Goal: Navigation & Orientation: Find specific page/section

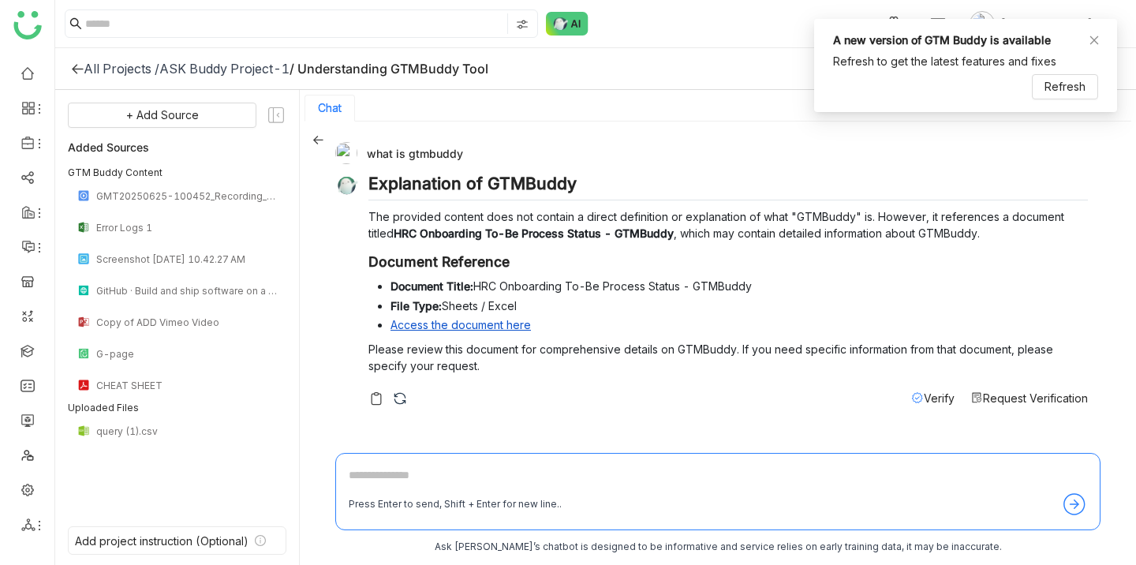
click at [110, 68] on div "All Projects /" at bounding box center [122, 69] width 76 height 16
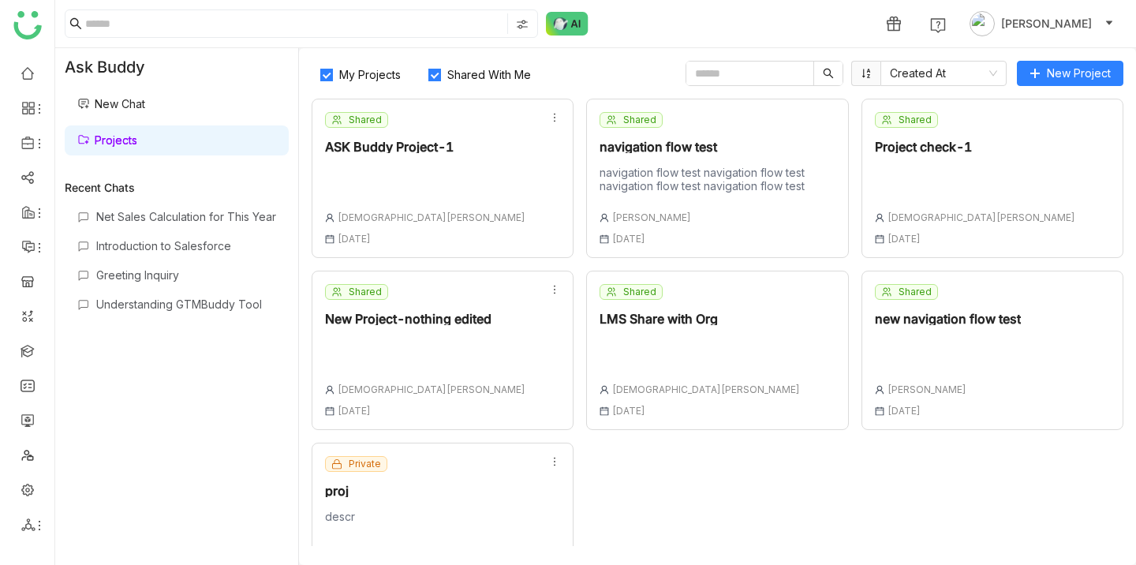
click at [718, 134] on div "Shared navigation flow test navigation flow test navigation flow test navigatio…" at bounding box center [717, 178] width 235 height 133
click at [969, 77] on nz-select-item "Created At" at bounding box center [943, 74] width 107 height 24
click at [865, 72] on icon at bounding box center [866, 73] width 11 height 11
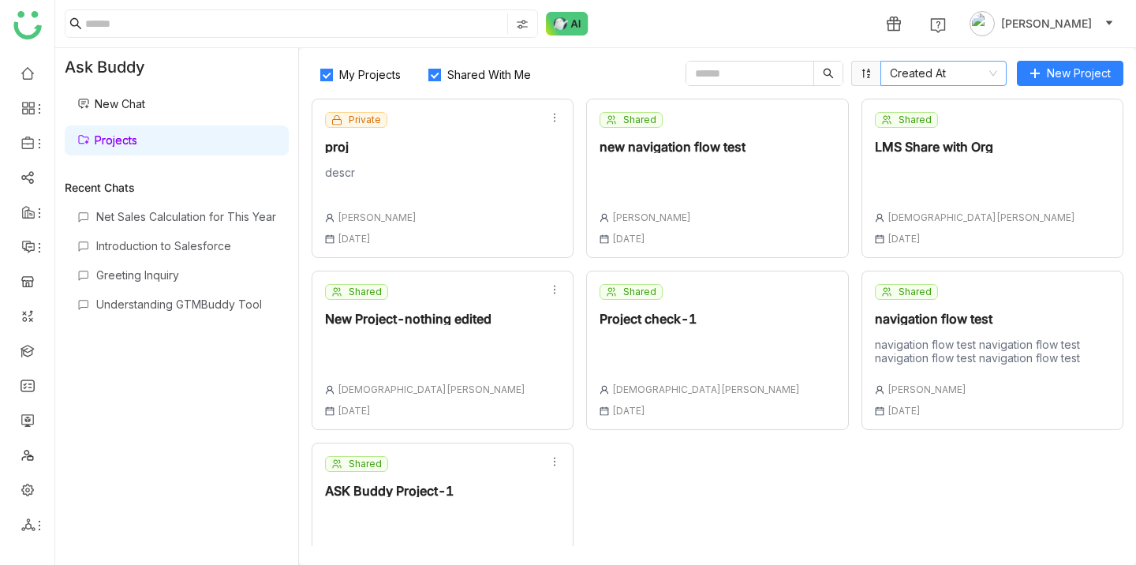
click at [943, 77] on nz-select-item "Created At" at bounding box center [943, 74] width 107 height 24
click at [934, 132] on div "Name" at bounding box center [944, 129] width 107 height 17
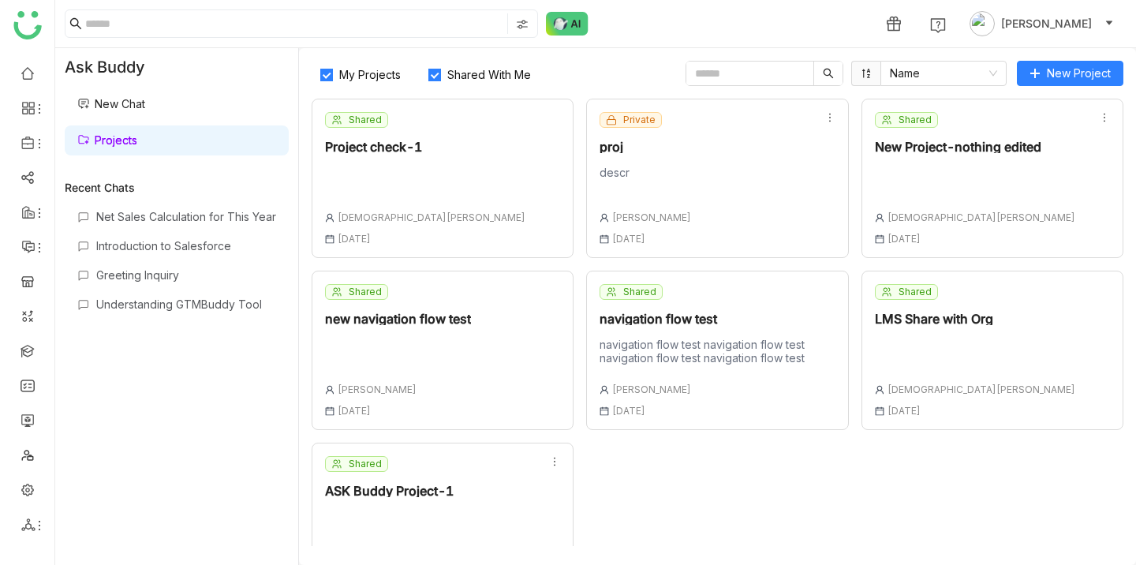
click at [876, 77] on span at bounding box center [865, 73] width 29 height 25
click at [865, 73] on icon at bounding box center [866, 73] width 11 height 11
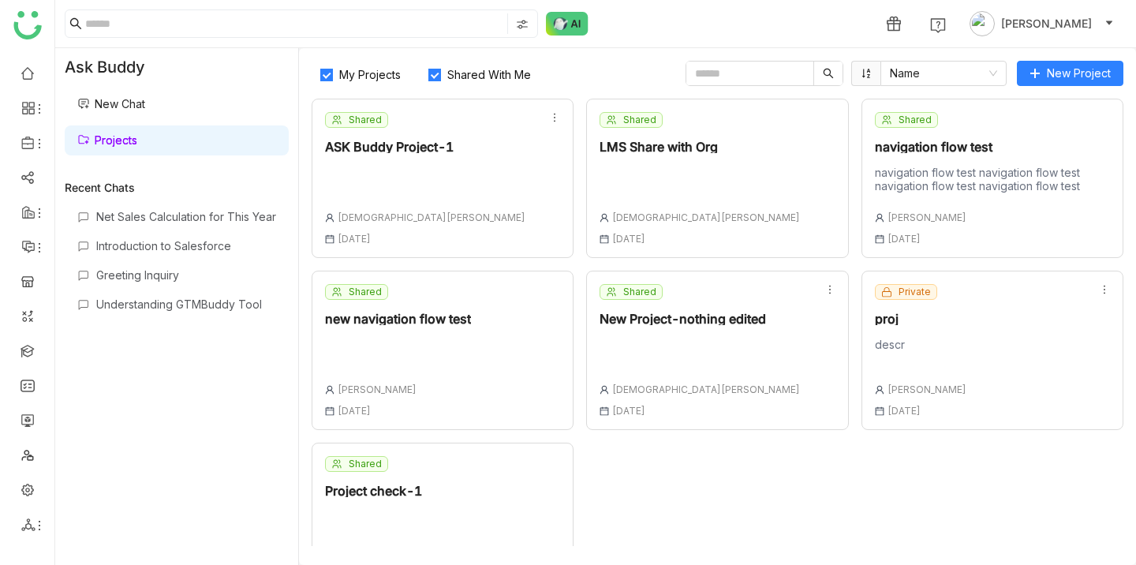
click at [861, 71] on icon at bounding box center [866, 73] width 11 height 11
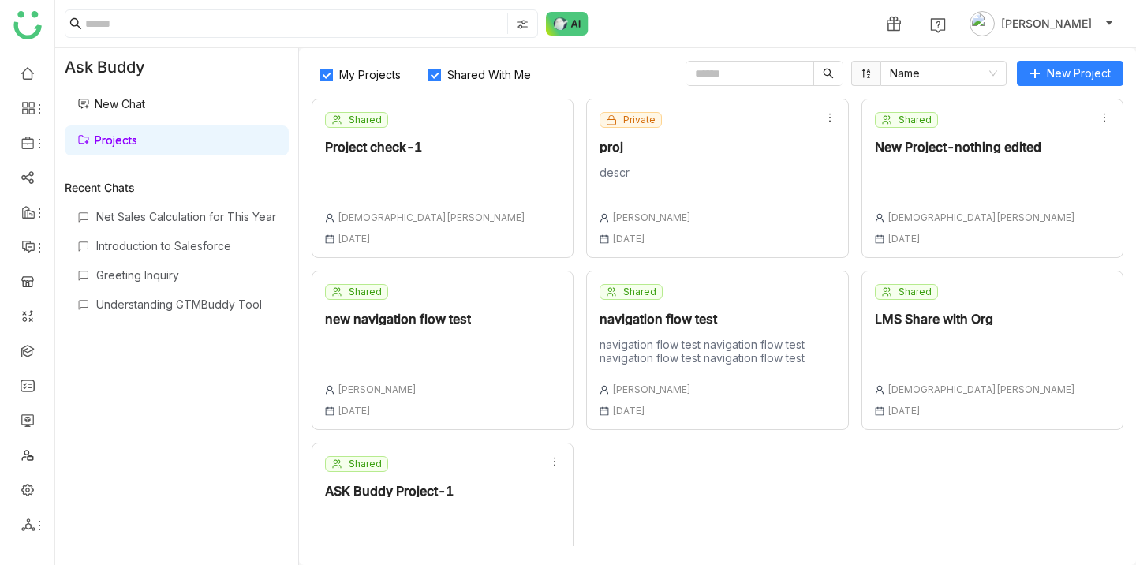
click at [861, 71] on icon at bounding box center [866, 73] width 11 height 11
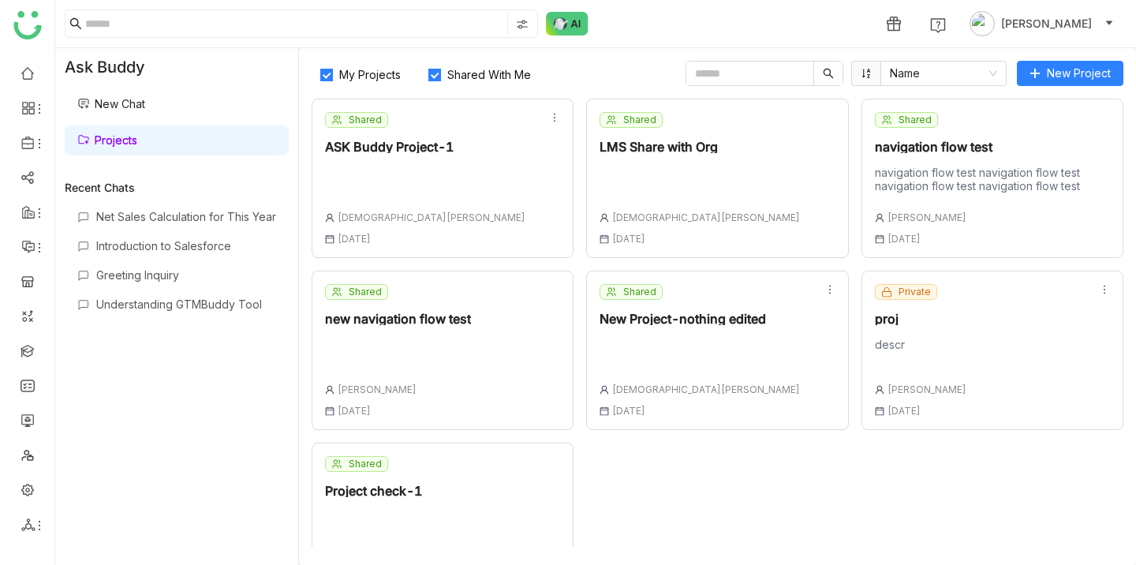
click at [861, 71] on icon at bounding box center [866, 73] width 11 height 11
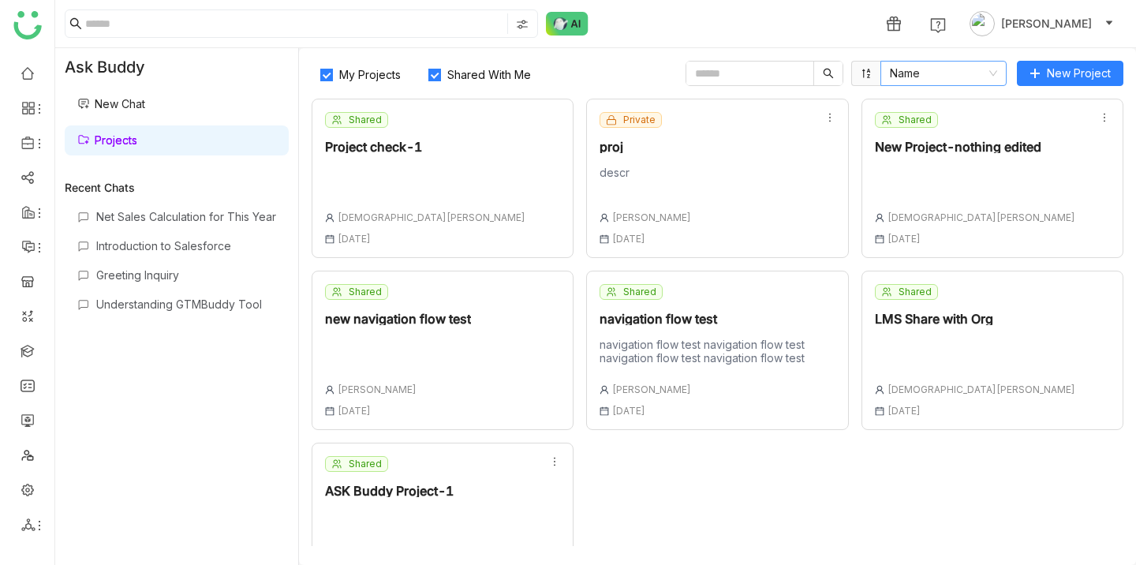
click at [971, 75] on nz-select-item "Name" at bounding box center [943, 74] width 107 height 24
click at [949, 107] on div "Created At" at bounding box center [944, 104] width 107 height 17
